Goal: Check status: Check status

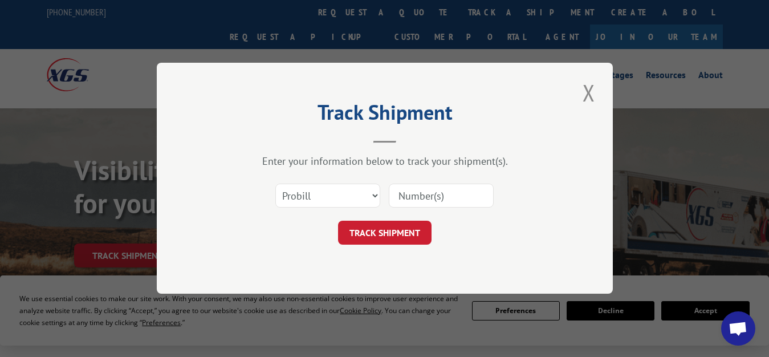
click at [275, 184] on select "Select category... Probill BOL PO" at bounding box center [327, 196] width 105 height 24
select select "bol"
click option "BOL" at bounding box center [0, 0] width 0 height 0
click at [408, 201] on input at bounding box center [441, 196] width 105 height 24
paste input "4904820"
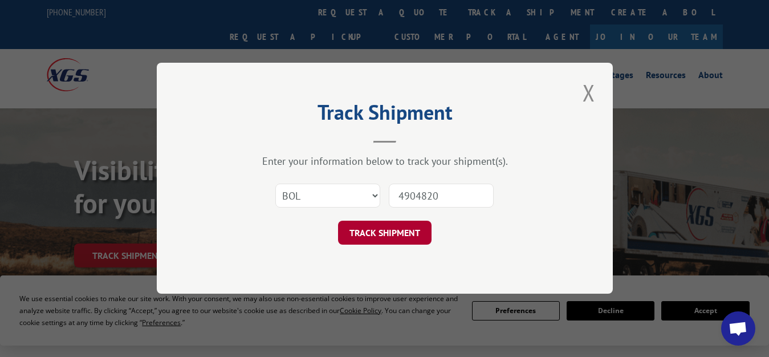
type input "4904820"
click at [365, 237] on button "TRACK SHIPMENT" at bounding box center [384, 233] width 93 height 24
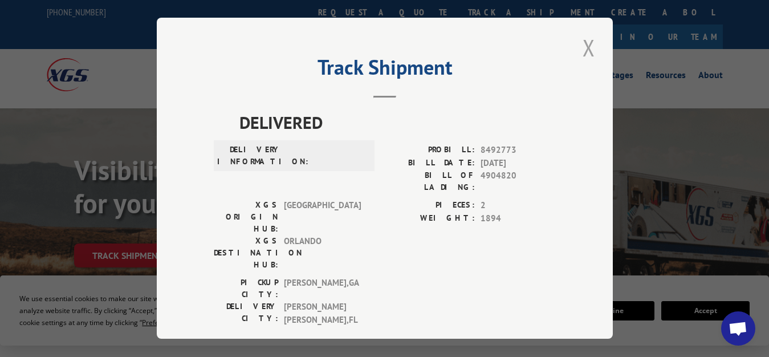
click at [582, 45] on button "Close modal" at bounding box center [588, 47] width 19 height 31
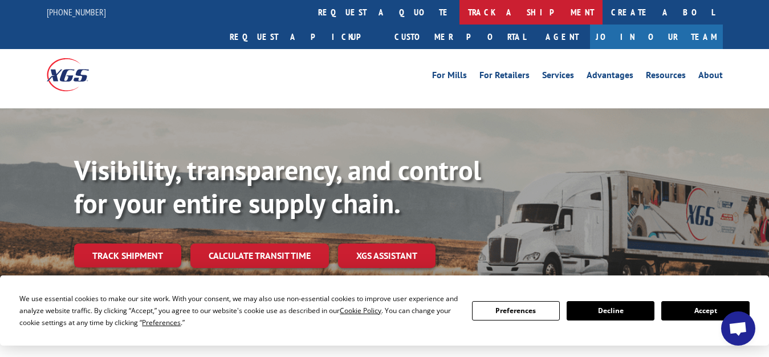
click at [459, 10] on link "track a shipment" at bounding box center [530, 12] width 143 height 25
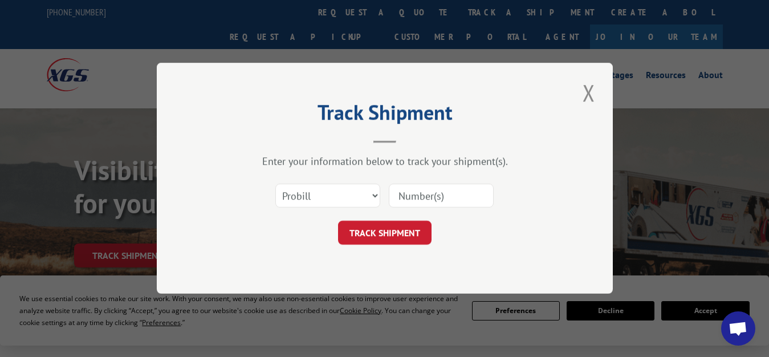
click at [417, 199] on input at bounding box center [441, 196] width 105 height 24
paste input "4904820"
type input "4904820"
click at [401, 232] on button "TRACK SHIPMENT" at bounding box center [384, 233] width 93 height 24
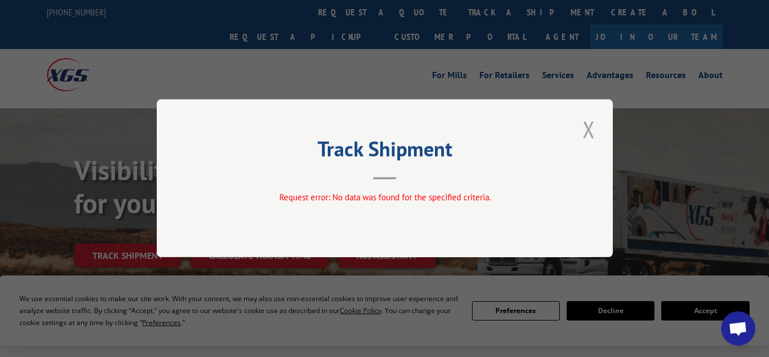
click at [589, 130] on button "Close modal" at bounding box center [588, 128] width 19 height 31
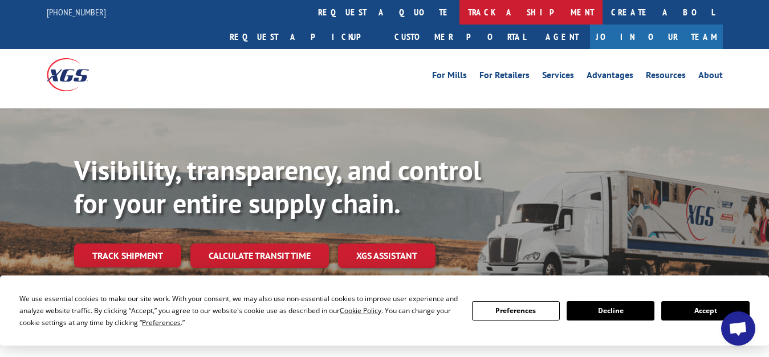
click at [459, 15] on link "track a shipment" at bounding box center [530, 12] width 143 height 25
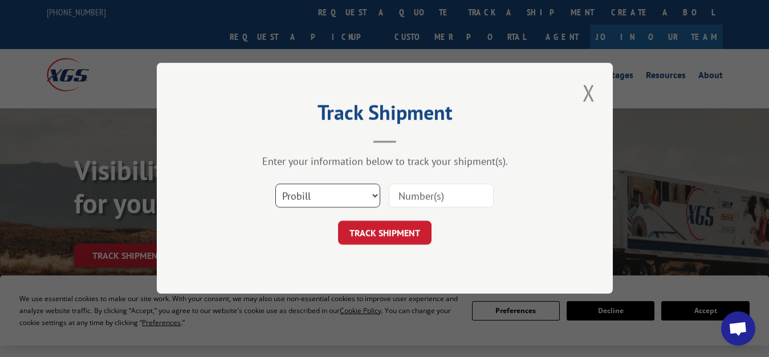
click at [275, 184] on select "Select category... Probill BOL PO" at bounding box center [327, 196] width 105 height 24
select select "bol"
click option "BOL" at bounding box center [0, 0] width 0 height 0
click at [422, 195] on input at bounding box center [441, 196] width 105 height 24
paste input "4904820"
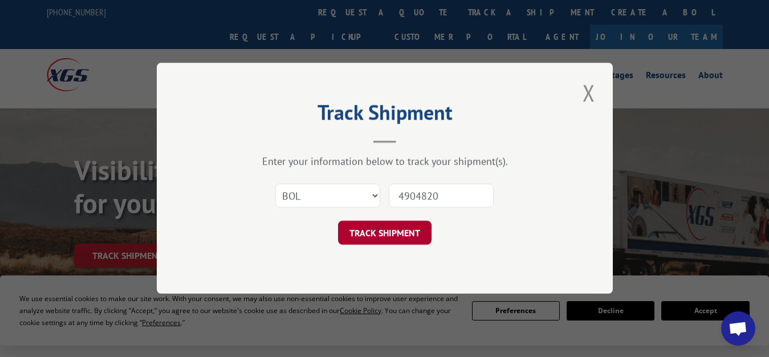
type input "4904820"
click at [373, 231] on button "TRACK SHIPMENT" at bounding box center [384, 233] width 93 height 24
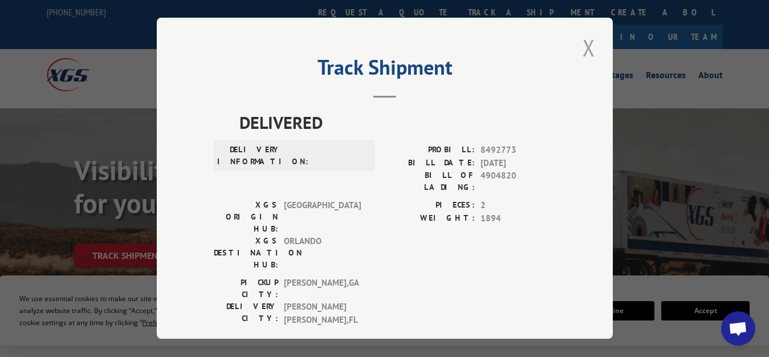
click at [579, 46] on button "Close modal" at bounding box center [588, 47] width 19 height 31
